Goal: Task Accomplishment & Management: Complete application form

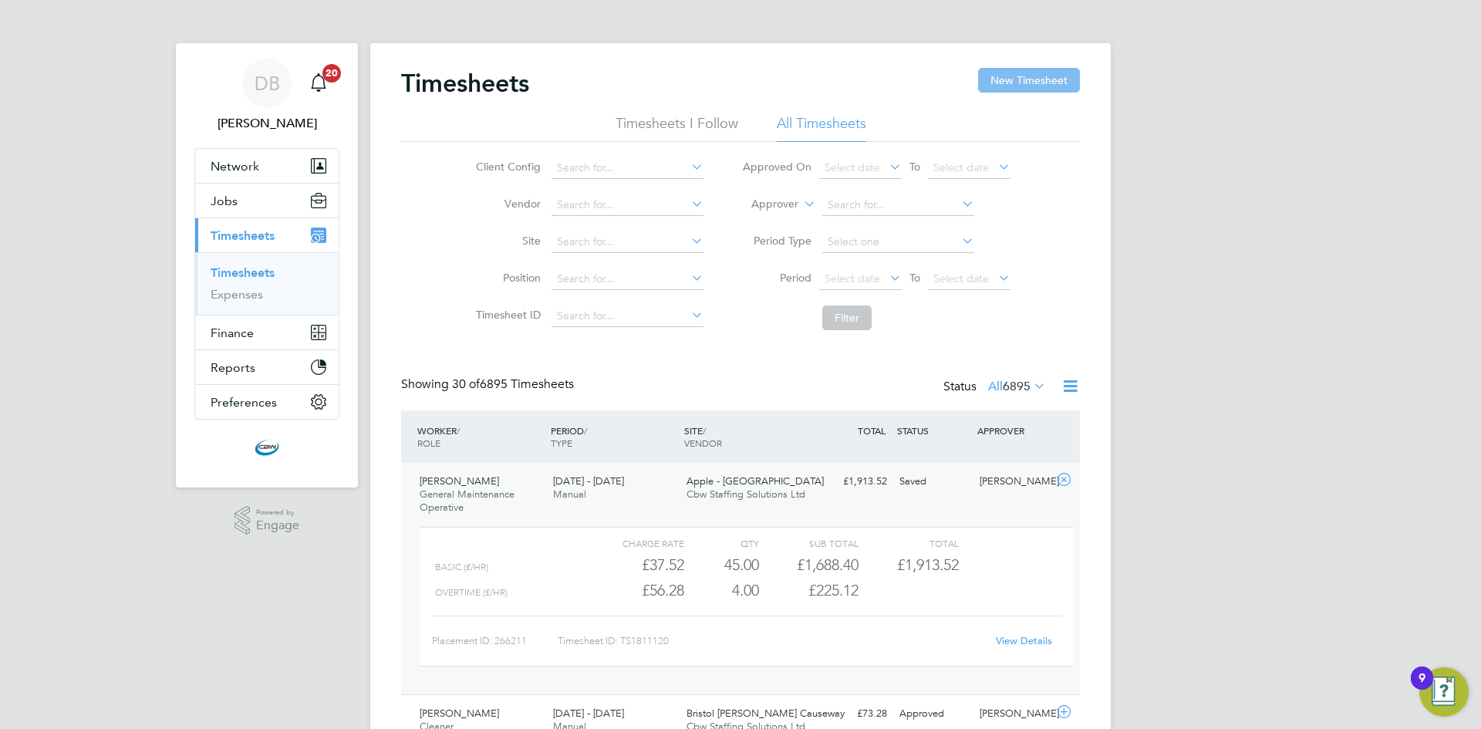
click at [1040, 82] on button "New Timesheet" at bounding box center [1029, 80] width 102 height 25
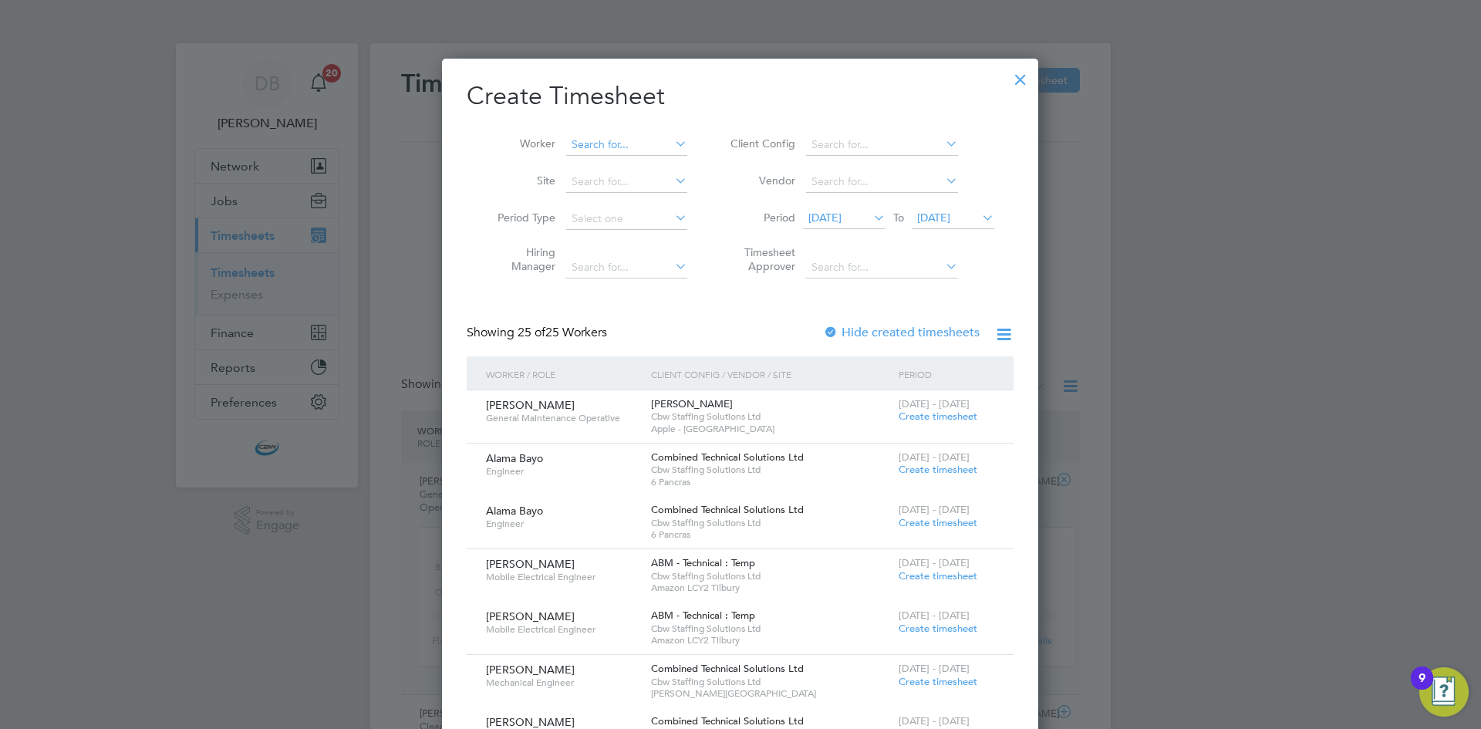
click at [593, 140] on input at bounding box center [626, 145] width 121 height 22
click at [607, 166] on li "[PERSON_NAME]" at bounding box center [638, 165] width 145 height 21
type input "[PERSON_NAME]"
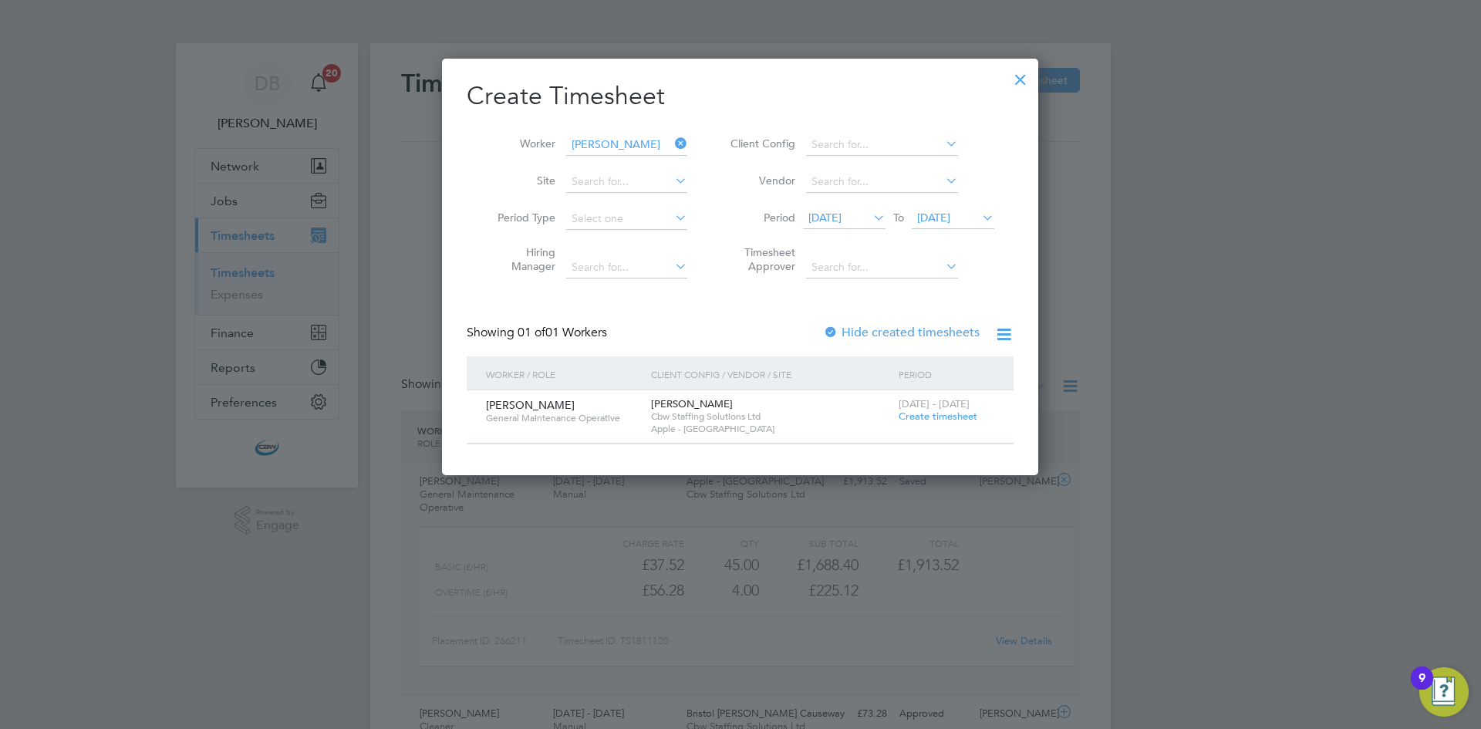
click at [927, 421] on span "Create timesheet" at bounding box center [938, 416] width 79 height 13
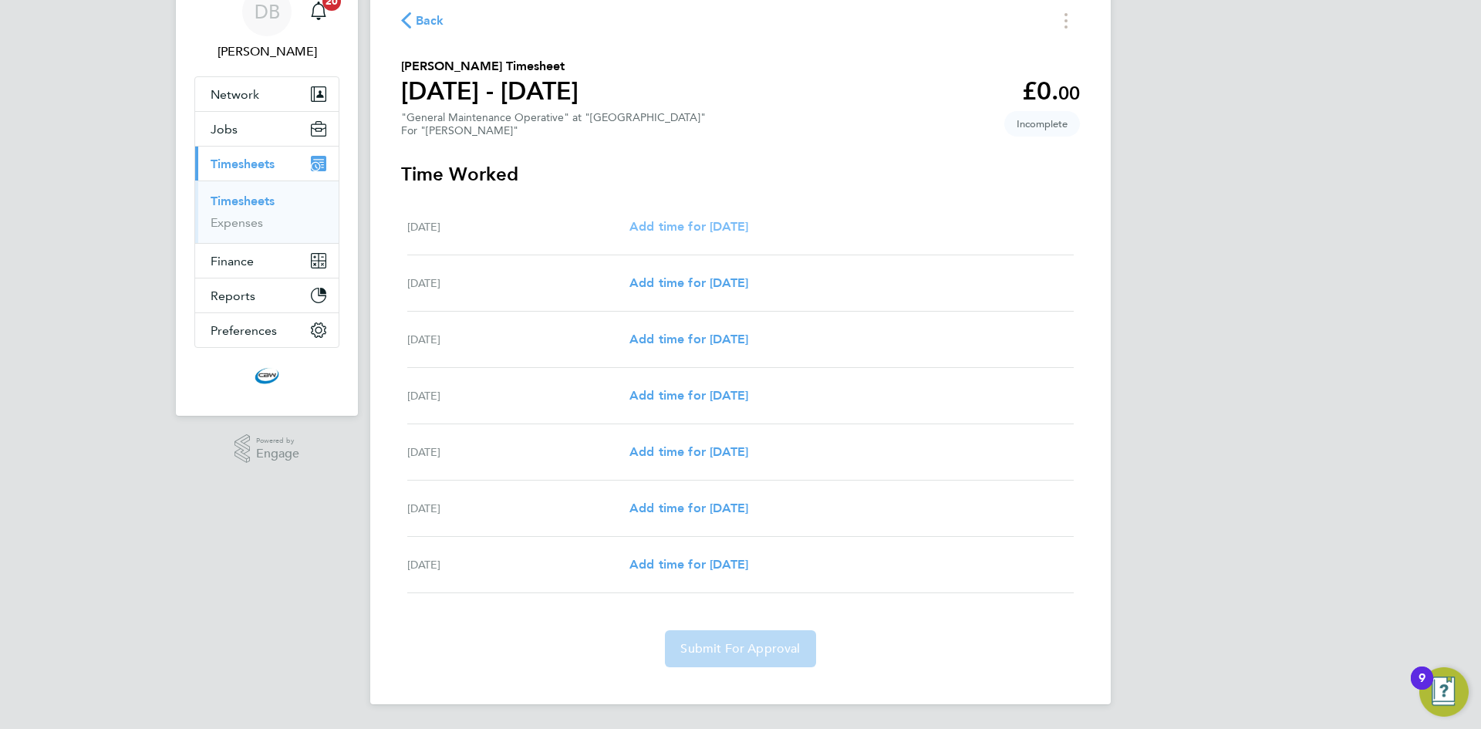
click at [689, 228] on span "Add time for [DATE]" at bounding box center [689, 226] width 119 height 15
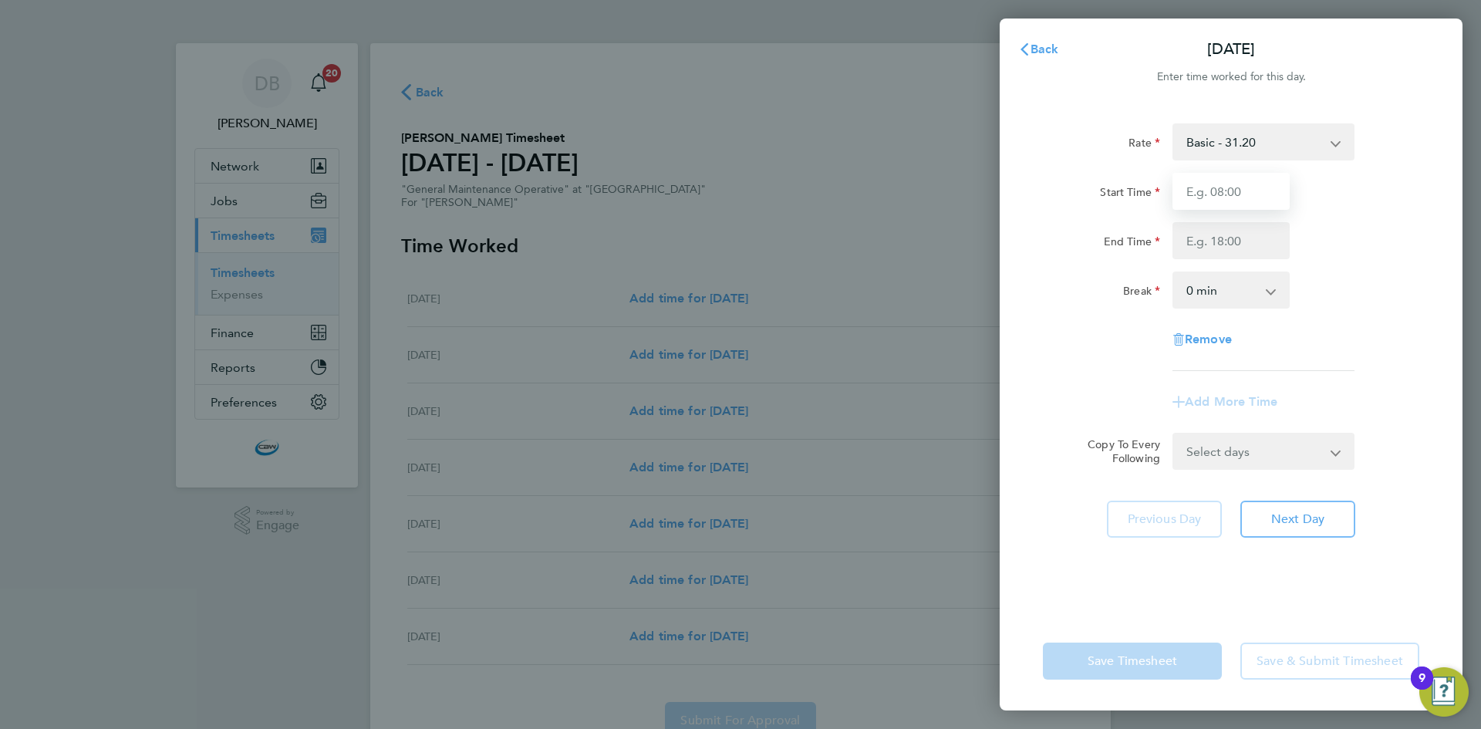
click at [1242, 190] on input "Start Time" at bounding box center [1231, 191] width 117 height 37
type input "07:00"
click at [1204, 241] on input "End Time" at bounding box center [1231, 240] width 117 height 37
type input "19:00"
click at [1035, 305] on div "Rate Basic - 31.20 Overtime - 46.79 Start Time 07:00 End Time 19:00 Break 0 min…" at bounding box center [1231, 358] width 463 height 507
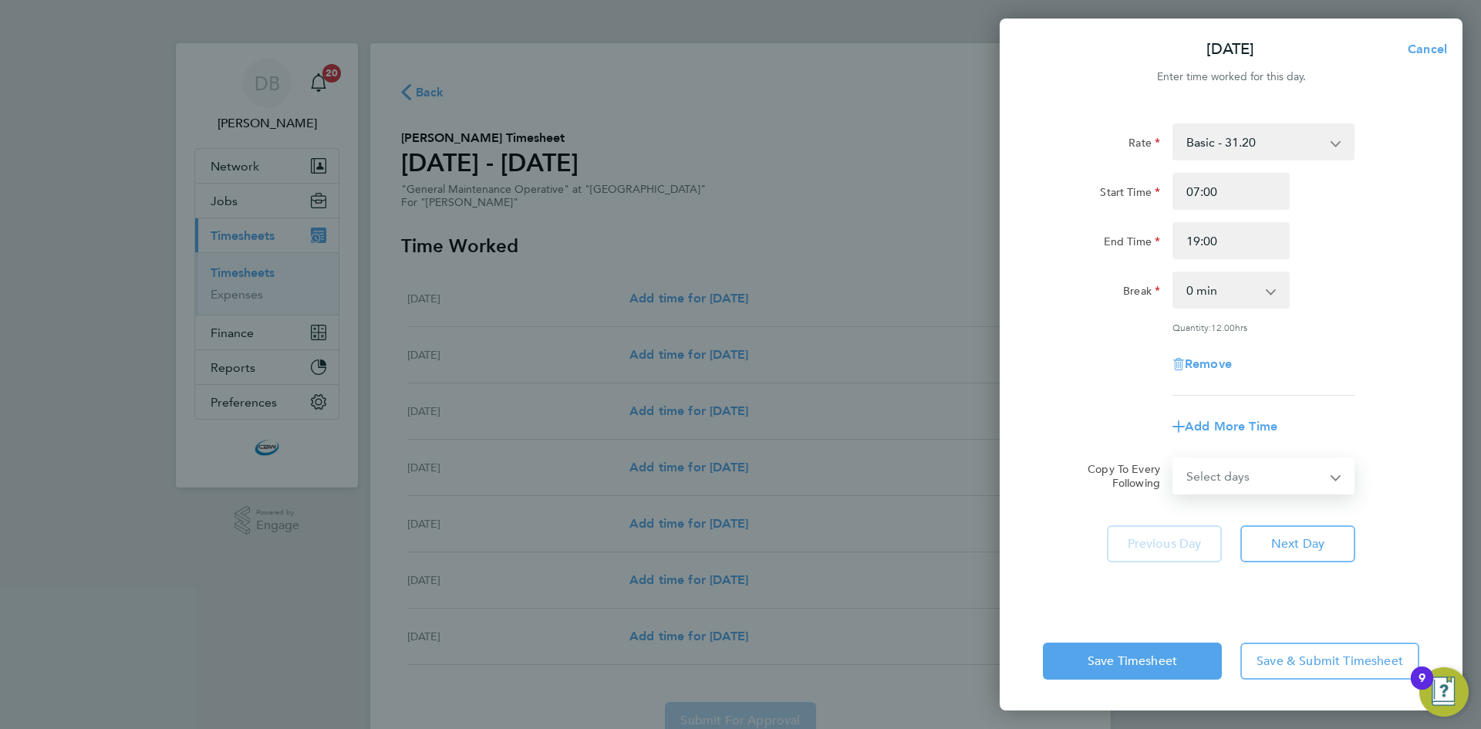
click at [1263, 475] on select "Select days Day Weekday (Mon-Fri) [DATE] [DATE] [DATE] [DATE] [DATE] [DATE]" at bounding box center [1255, 476] width 162 height 34
select select "DAY"
click at [1174, 459] on select "Select days Day Weekday (Mon-Fri) [DATE] [DATE] [DATE] [DATE] [DATE] [DATE]" at bounding box center [1255, 476] width 162 height 34
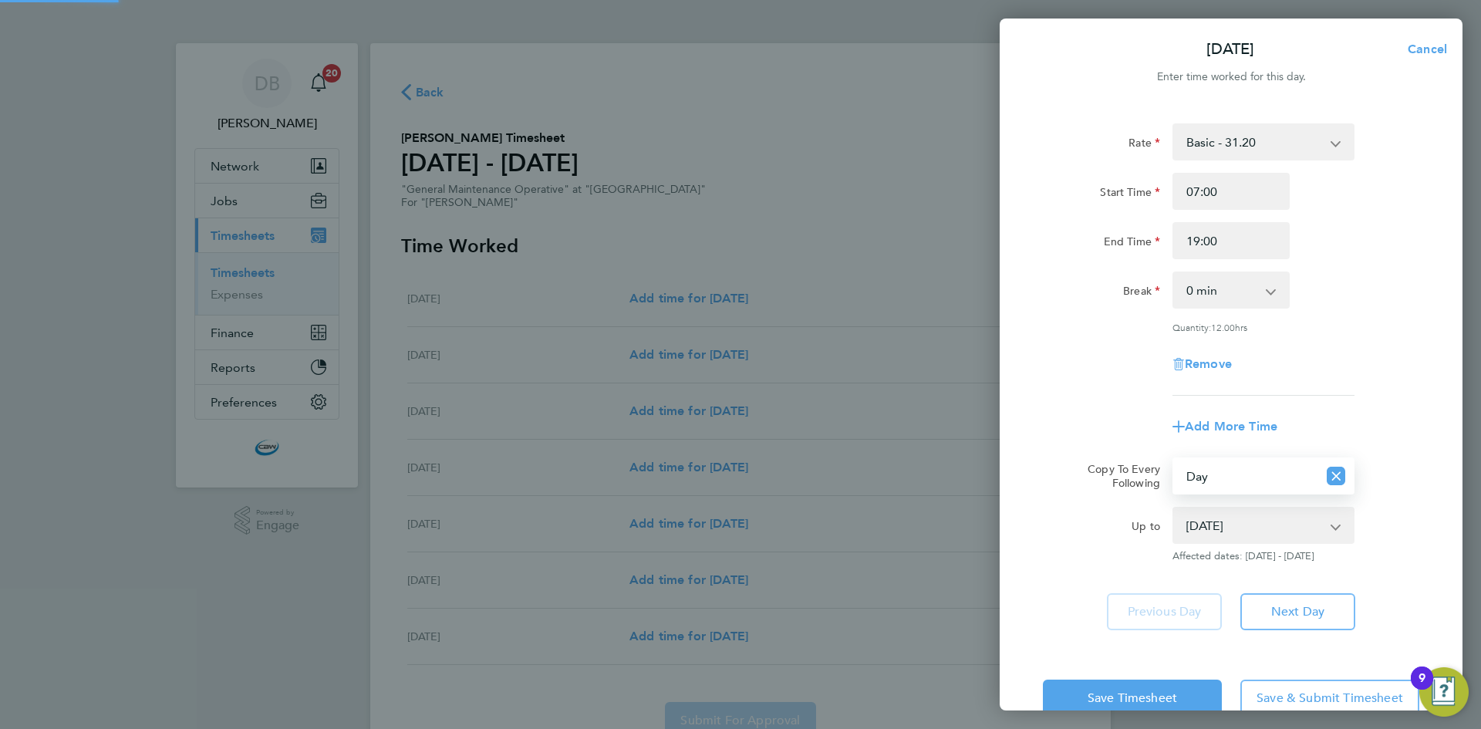
click at [1218, 523] on select "[DATE] [DATE] [DATE] [DATE] [DATE] [DATE]" at bounding box center [1254, 525] width 160 height 34
select select "[DATE]"
click at [1174, 508] on select "[DATE] [DATE] [DATE] [DATE] [DATE] [DATE]" at bounding box center [1254, 525] width 160 height 34
click at [1092, 538] on div "Up to" at bounding box center [1102, 535] width 130 height 56
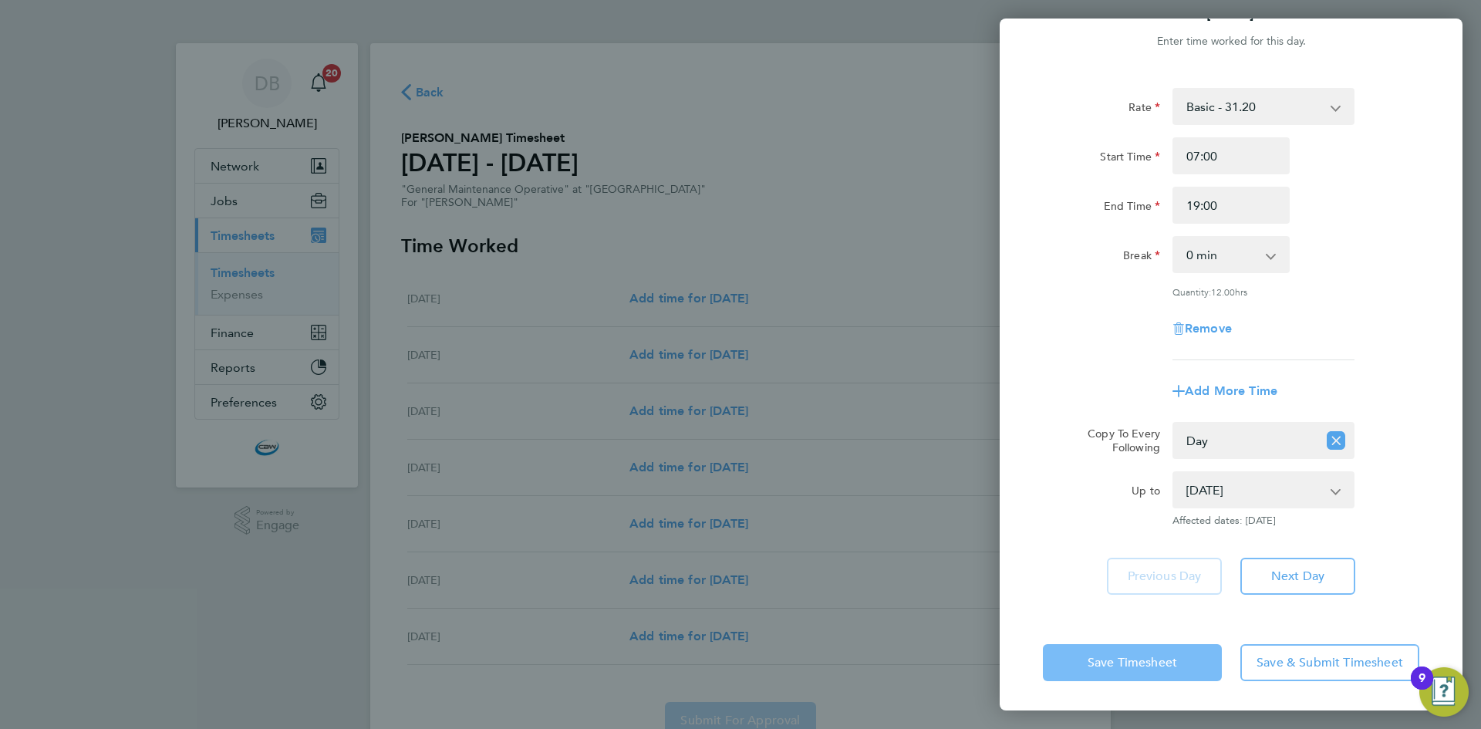
drag, startPoint x: 1096, startPoint y: 637, endPoint x: 1097, endPoint y: 654, distance: 17.8
click at [1097, 651] on div "Save Timesheet Save & Submit Timesheet" at bounding box center [1231, 662] width 463 height 99
click at [1097, 655] on span "Save Timesheet" at bounding box center [1133, 662] width 90 height 15
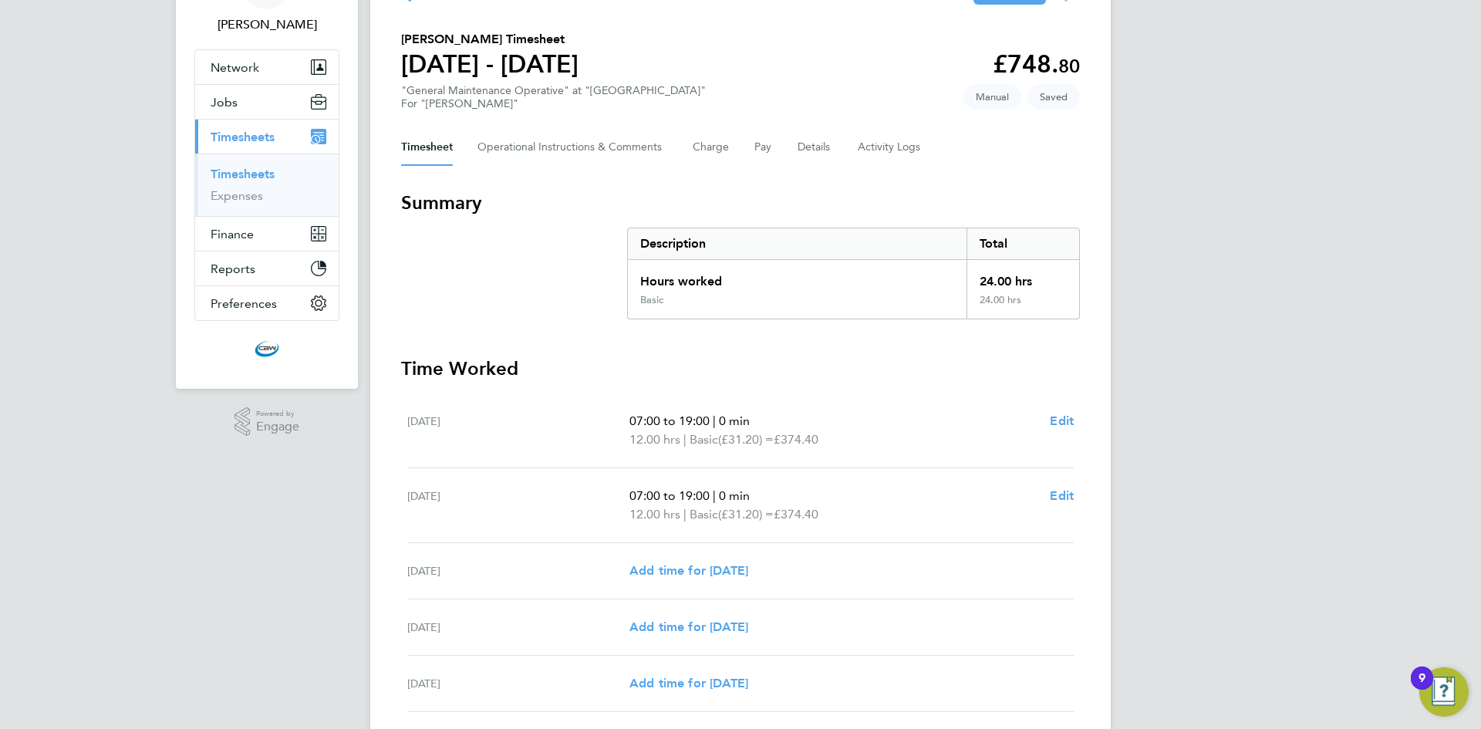
scroll to position [309, 0]
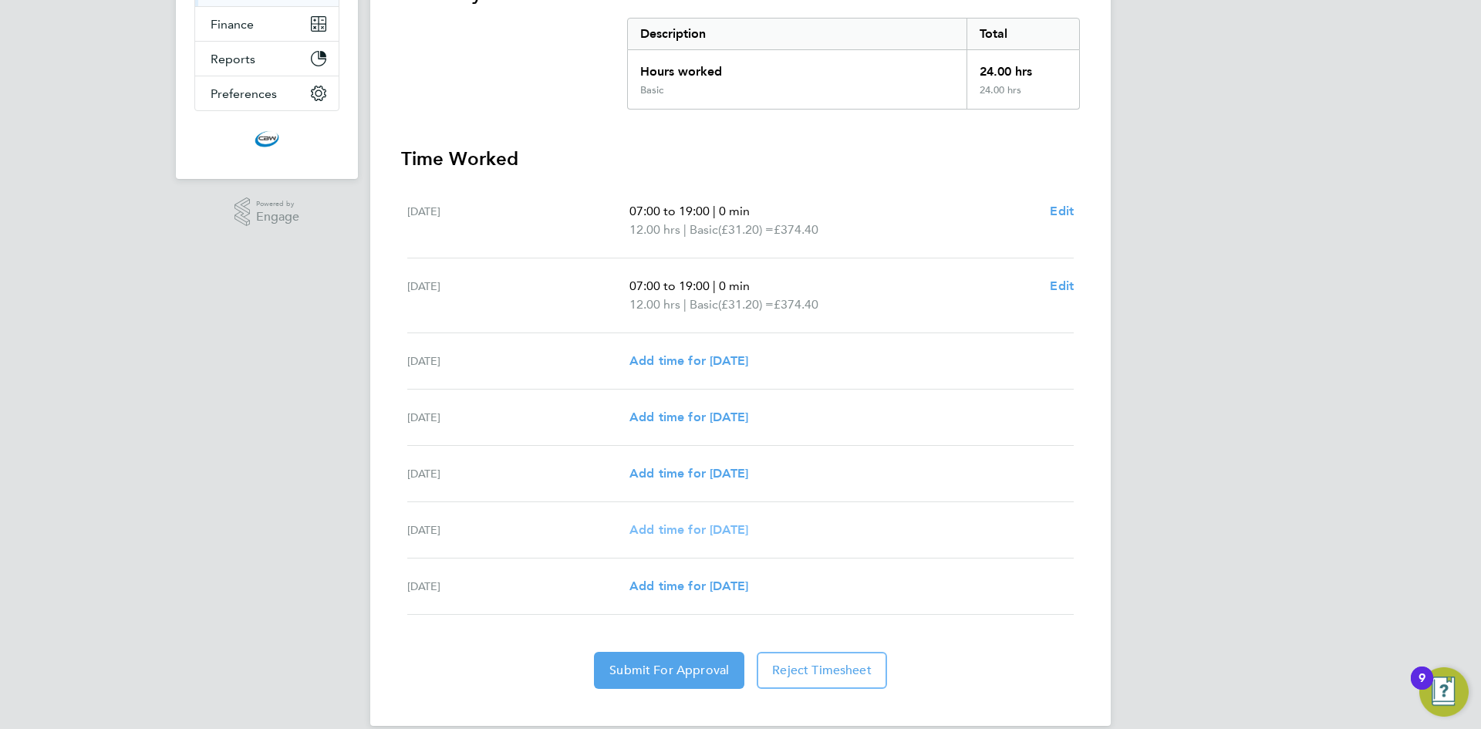
click at [687, 529] on span "Add time for [DATE]" at bounding box center [689, 529] width 119 height 15
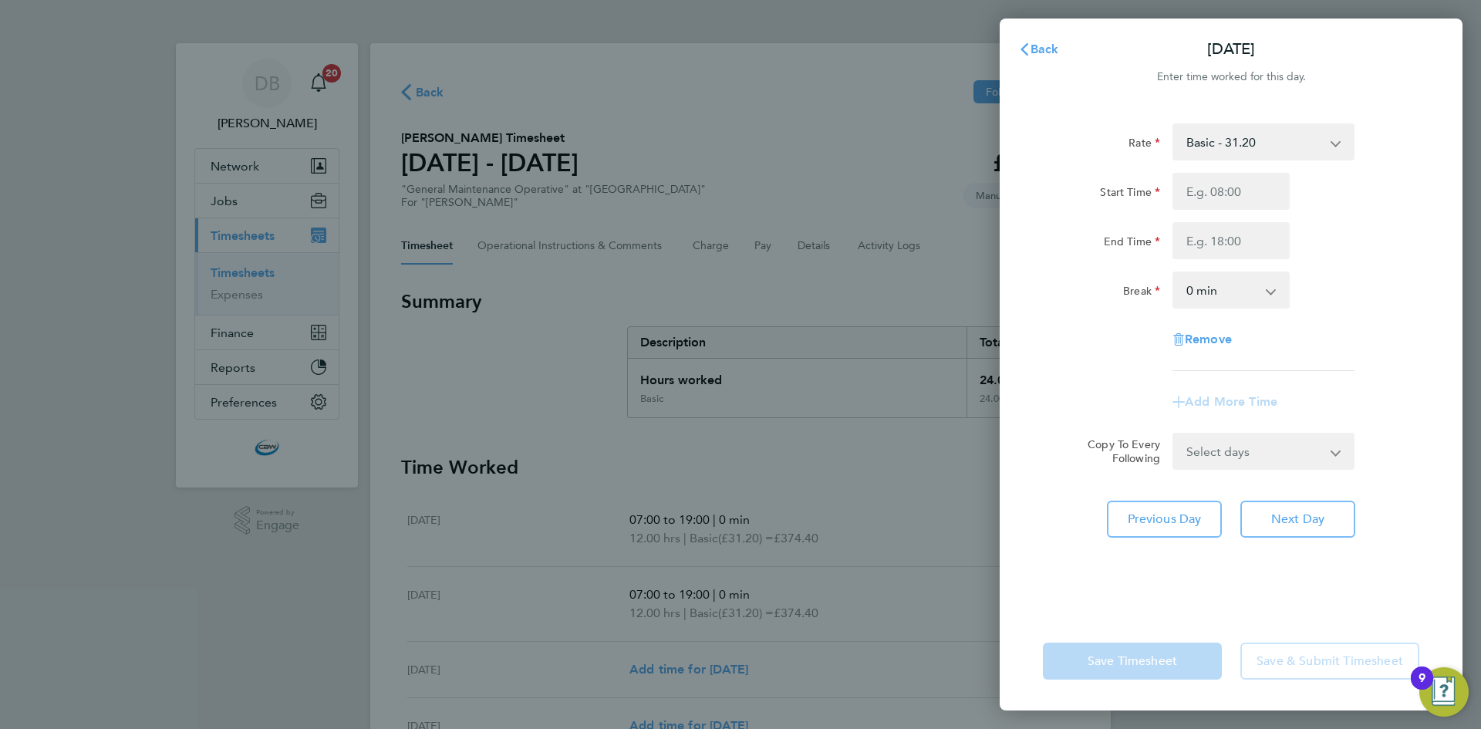
click at [1235, 172] on div "Rate Basic - 31.20 Overtime - 46.79 Start Time End Time Break 0 min 15 min 30 m…" at bounding box center [1231, 247] width 377 height 248
drag, startPoint x: 1235, startPoint y: 179, endPoint x: 1250, endPoint y: 208, distance: 32.8
click at [1235, 179] on input "Start Time" at bounding box center [1231, 191] width 117 height 37
type input "07:00"
click at [1221, 251] on input "End Time" at bounding box center [1231, 240] width 117 height 37
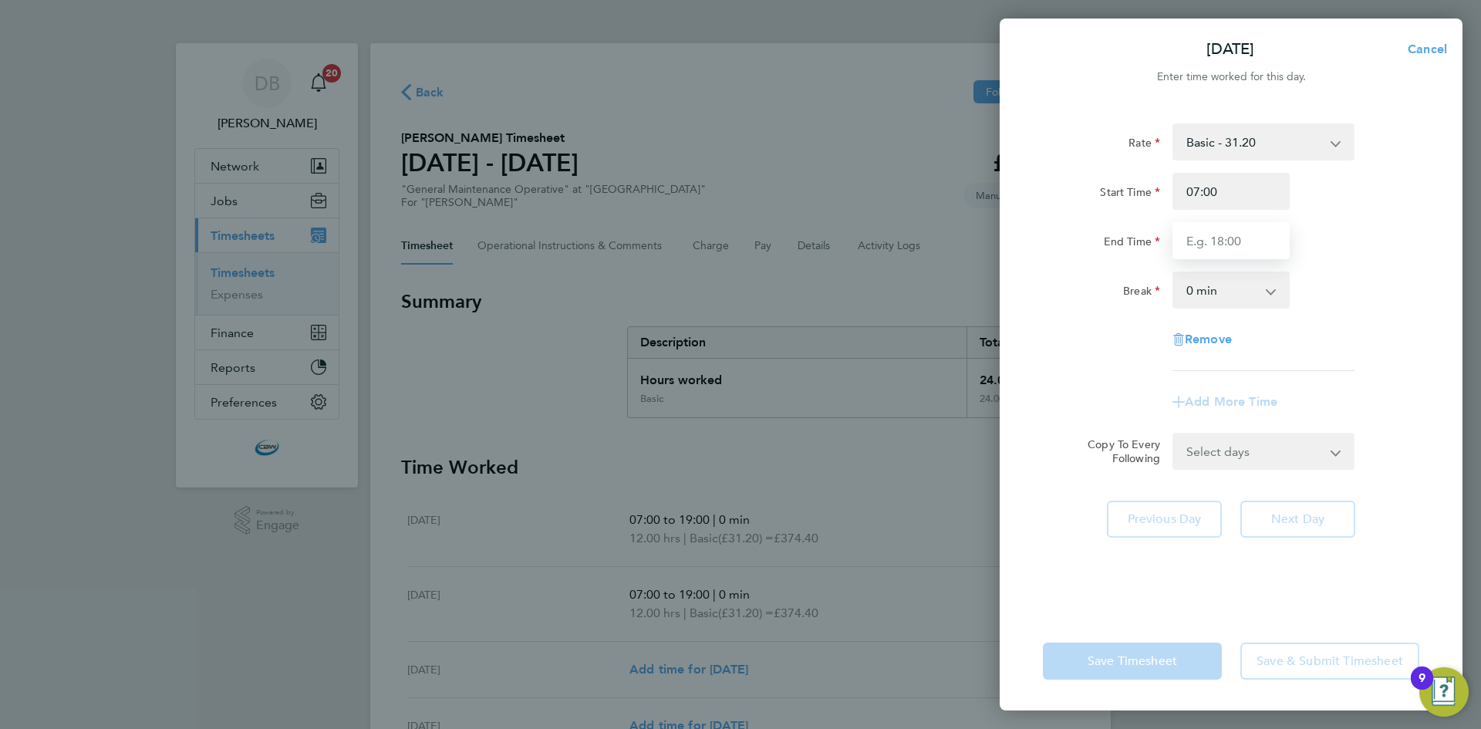
type input "19:00"
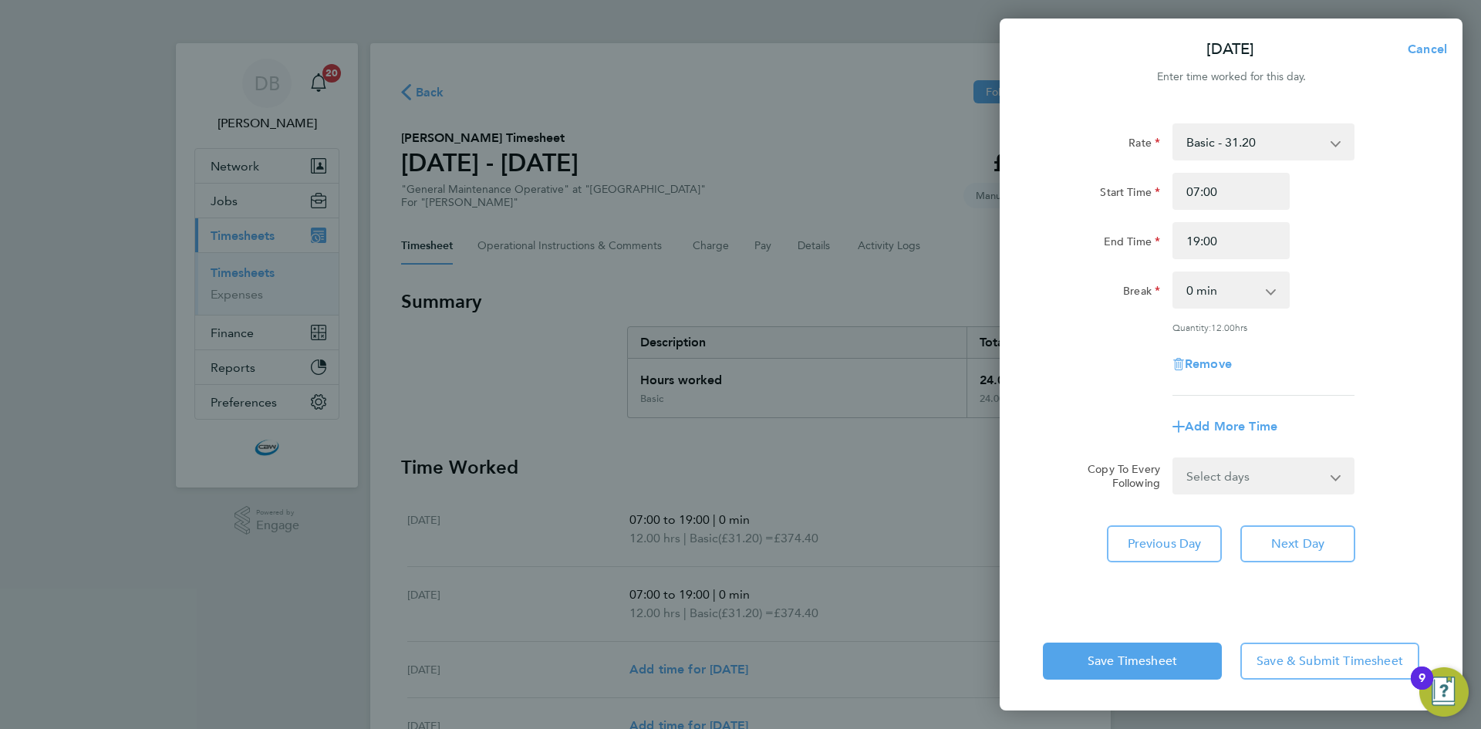
click at [1106, 323] on div "Rate Basic - 31.20 Overtime - 46.79 Start Time 07:00 End Time 19:00 Break 0 min…" at bounding box center [1231, 259] width 377 height 272
click at [1222, 454] on form "Rate Basic - 31.20 Overtime - 46.79 Start Time 07:00 End Time 19:00 Break 0 min…" at bounding box center [1231, 308] width 377 height 371
click at [1225, 469] on select "Select days [DATE]" at bounding box center [1255, 476] width 162 height 34
select select "FRI"
click at [1174, 459] on select "Select days [DATE]" at bounding box center [1255, 476] width 162 height 34
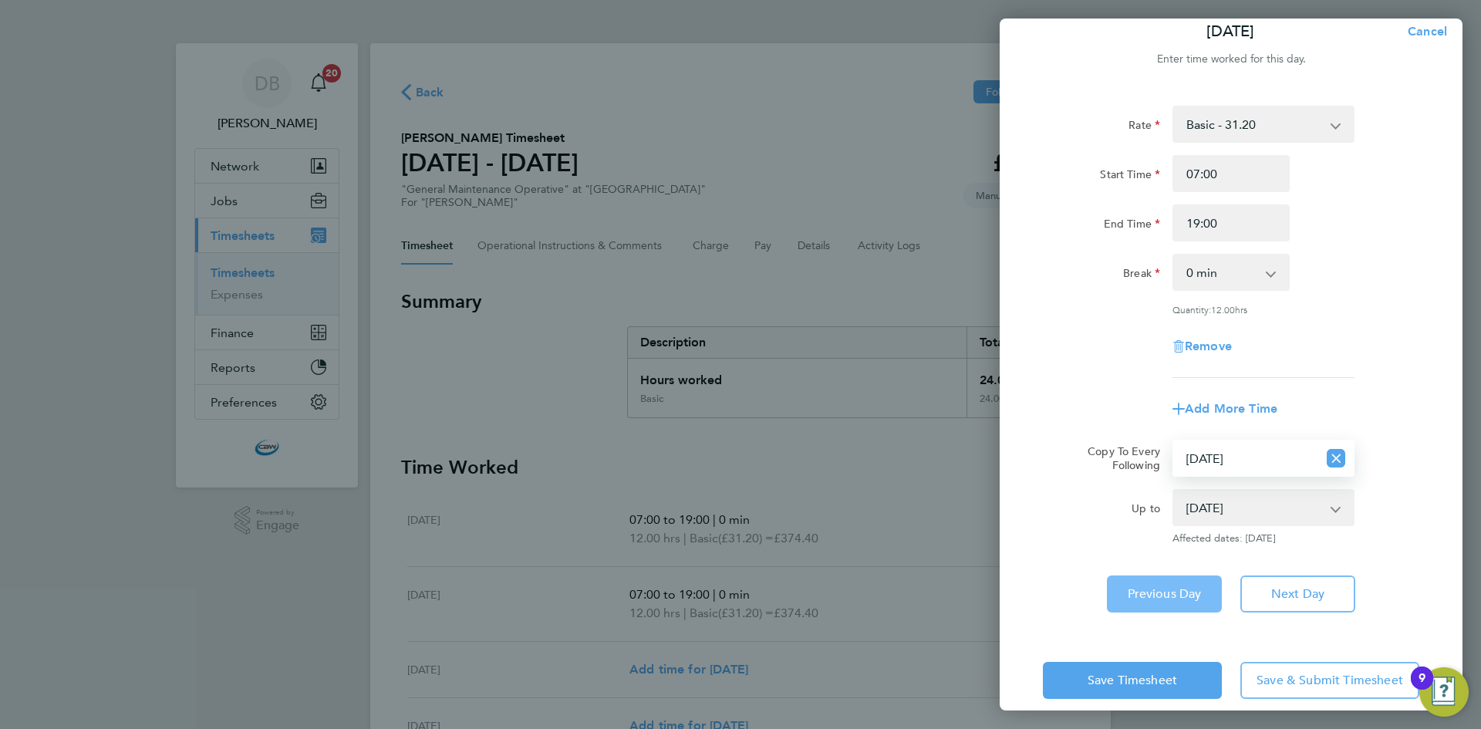
scroll to position [35, 0]
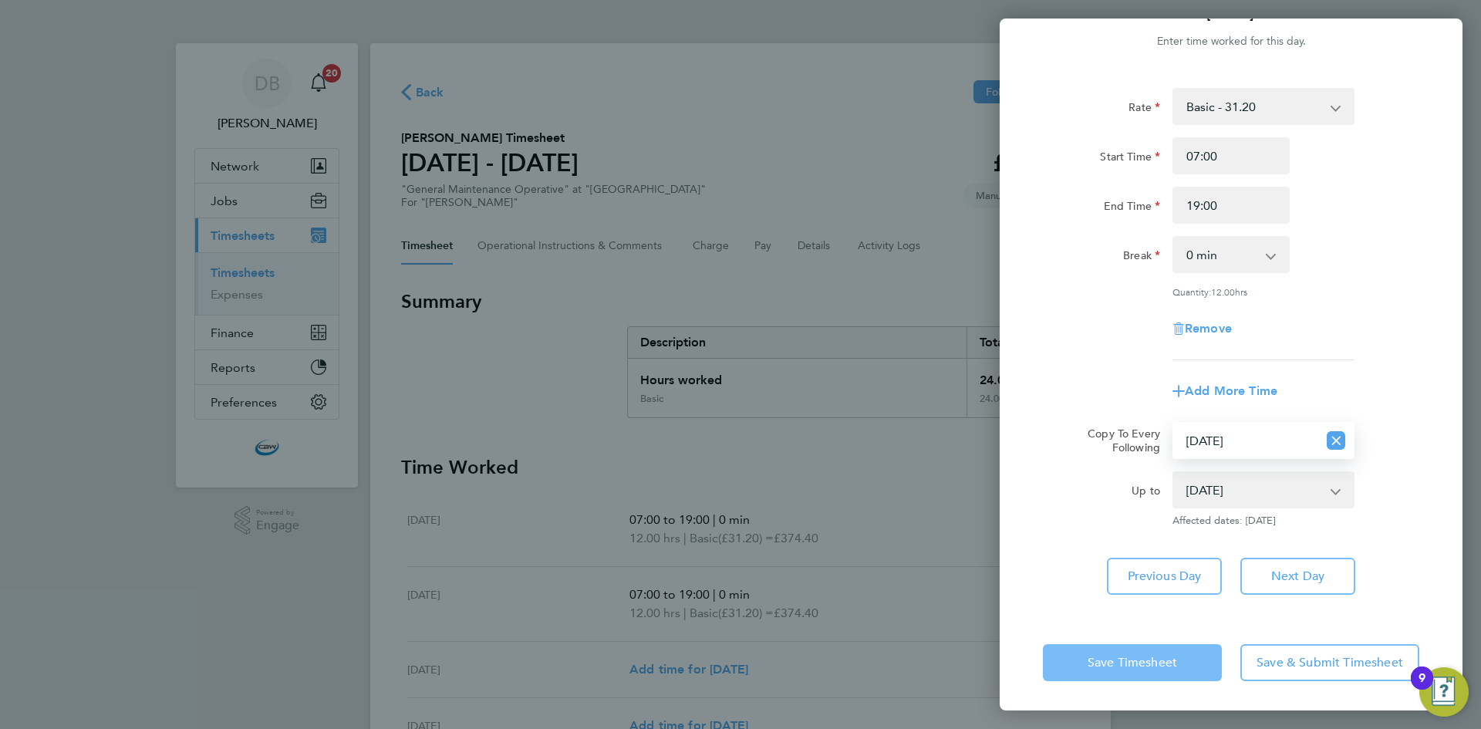
click at [1105, 655] on span "Save Timesheet" at bounding box center [1133, 662] width 90 height 15
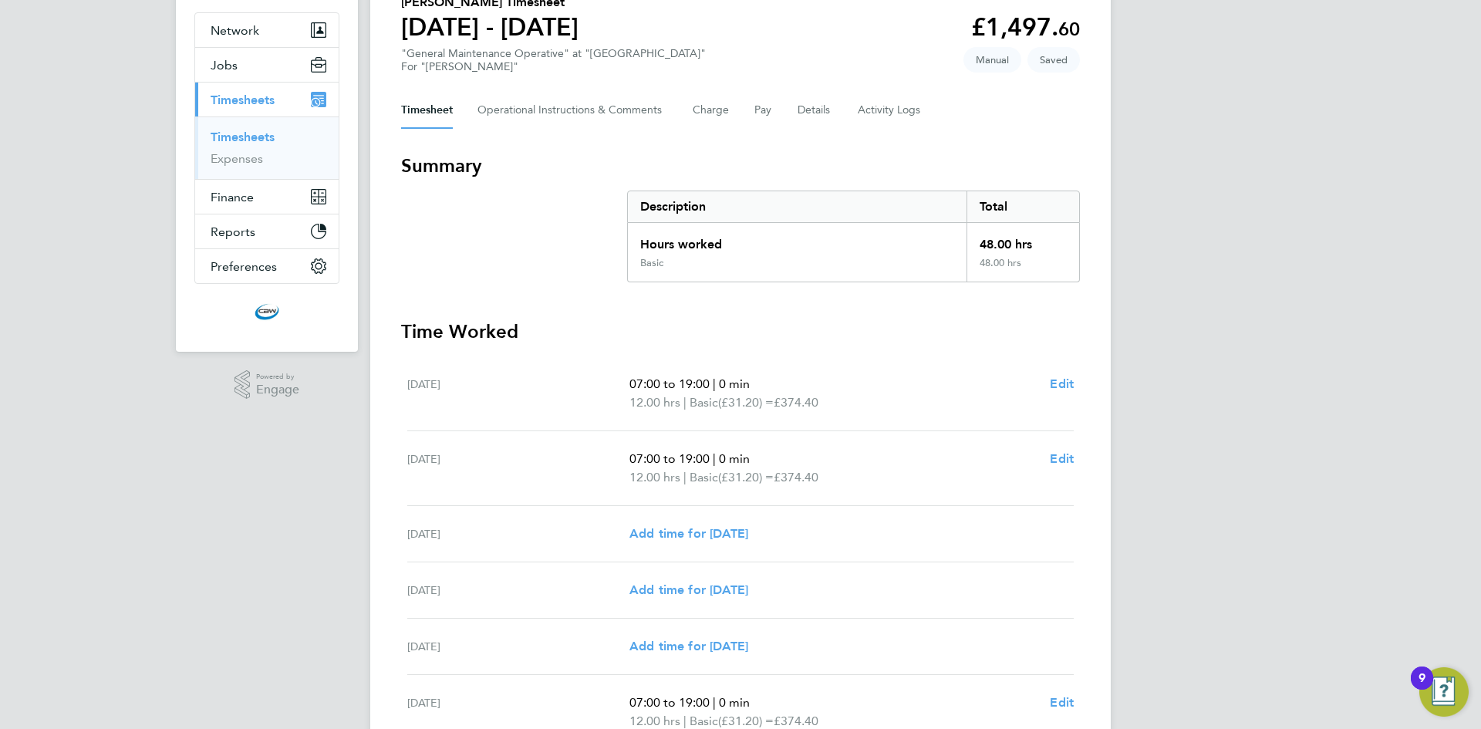
scroll to position [290, 0]
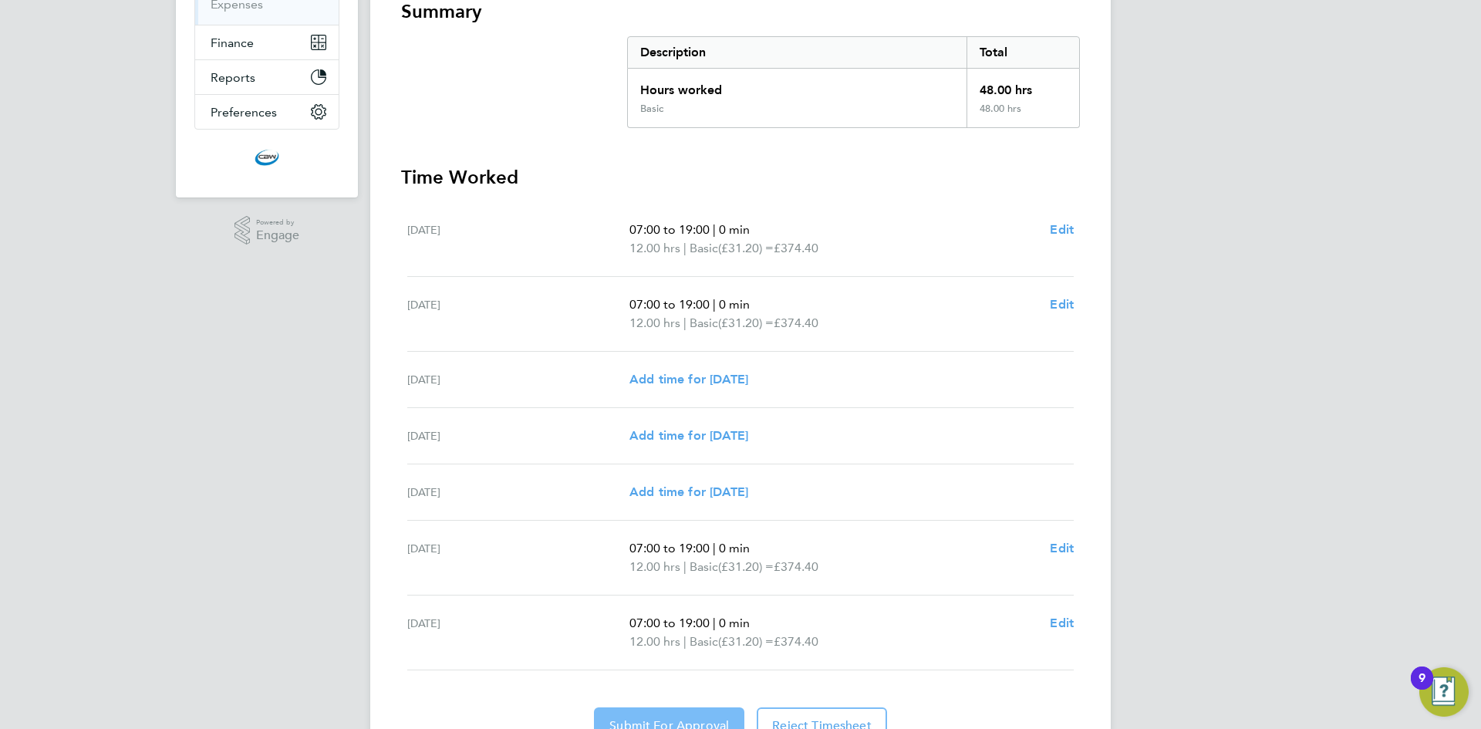
click at [624, 711] on button "Submit For Approval" at bounding box center [669, 726] width 150 height 37
